Goal: Find specific page/section: Find specific page/section

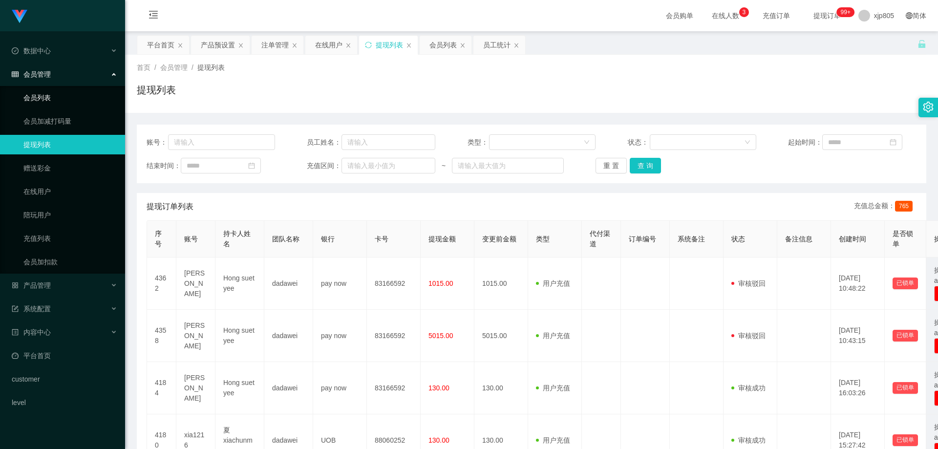
click at [41, 100] on link "会员列表" at bounding box center [70, 98] width 94 height 20
